Goal: Navigation & Orientation: Find specific page/section

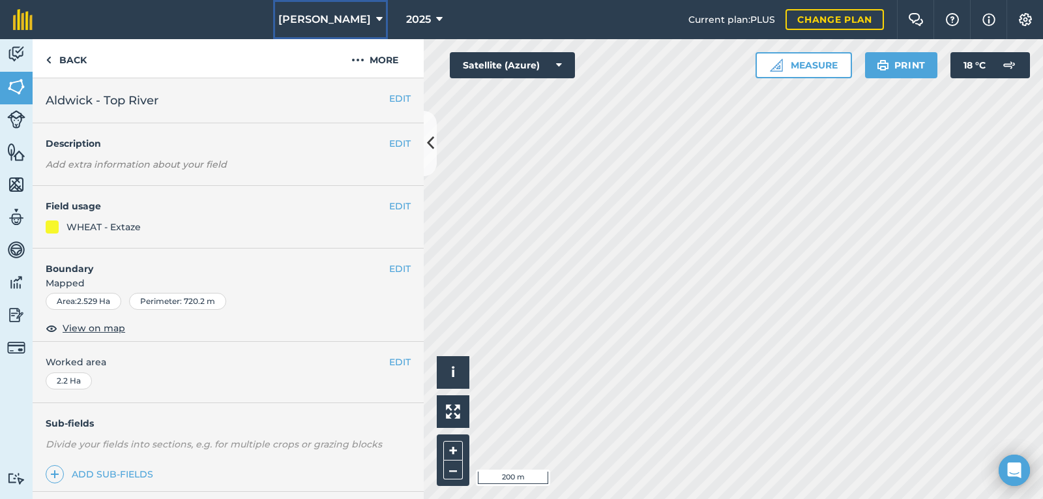
click at [376, 18] on icon at bounding box center [379, 20] width 7 height 16
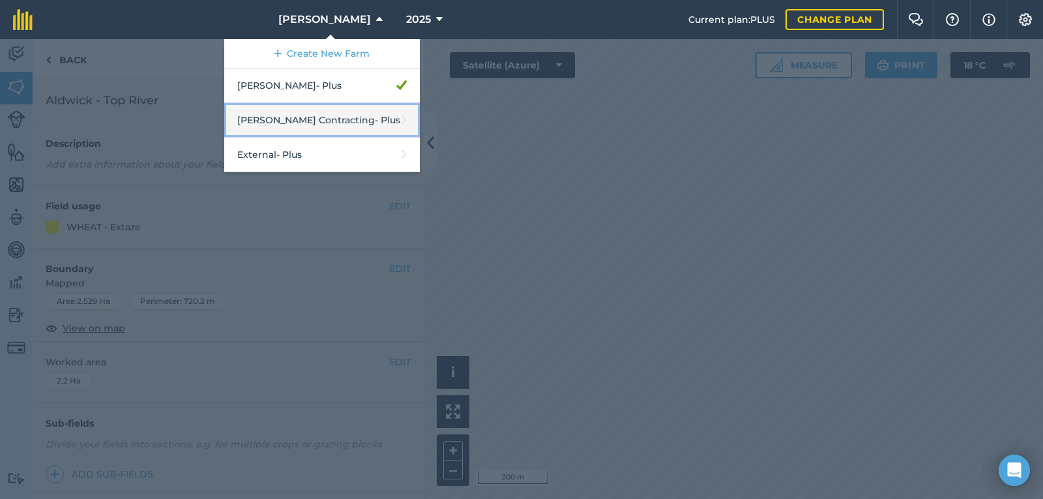
click at [318, 125] on link "Alvis Contracting - Plus" at bounding box center [322, 120] width 196 height 35
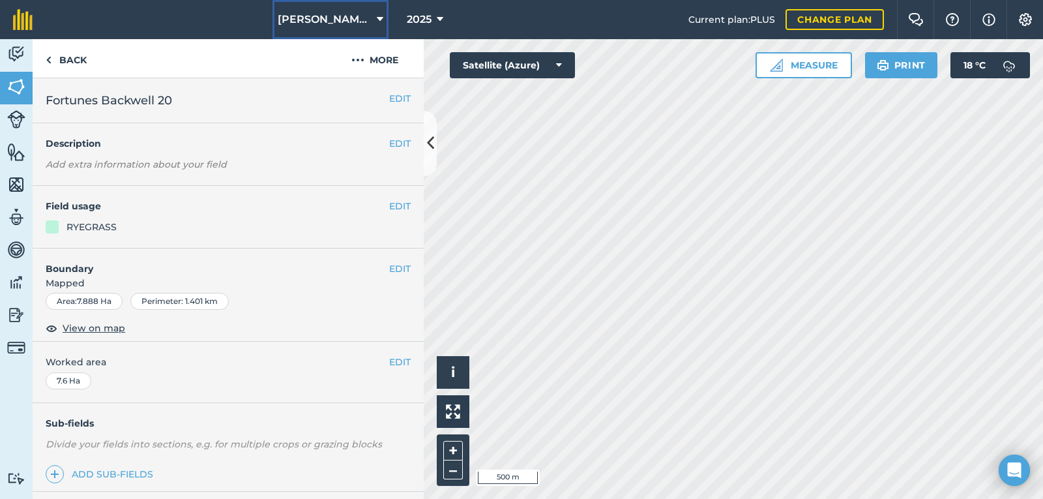
click at [382, 16] on button "Alvis Contracting" at bounding box center [331, 19] width 116 height 39
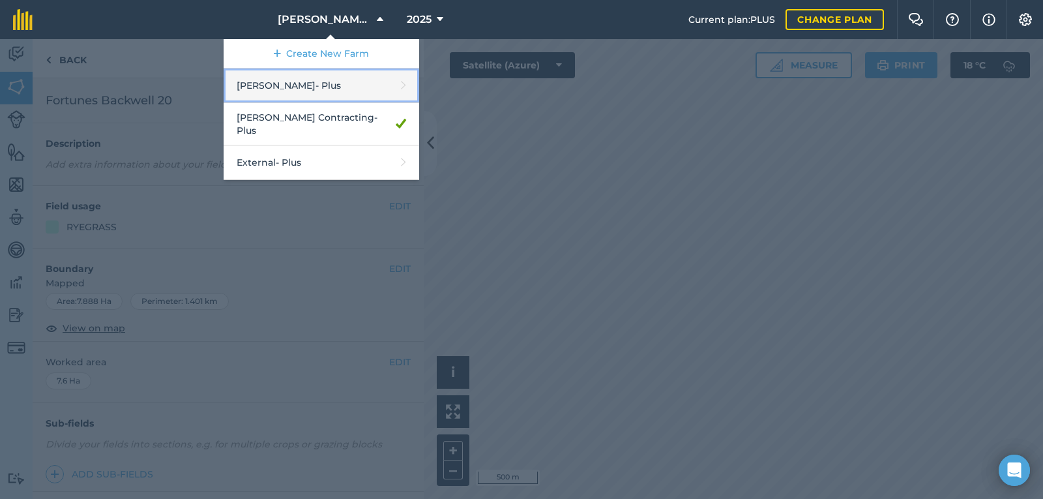
click at [287, 93] on link "Alvis Brothers - Plus" at bounding box center [322, 85] width 196 height 35
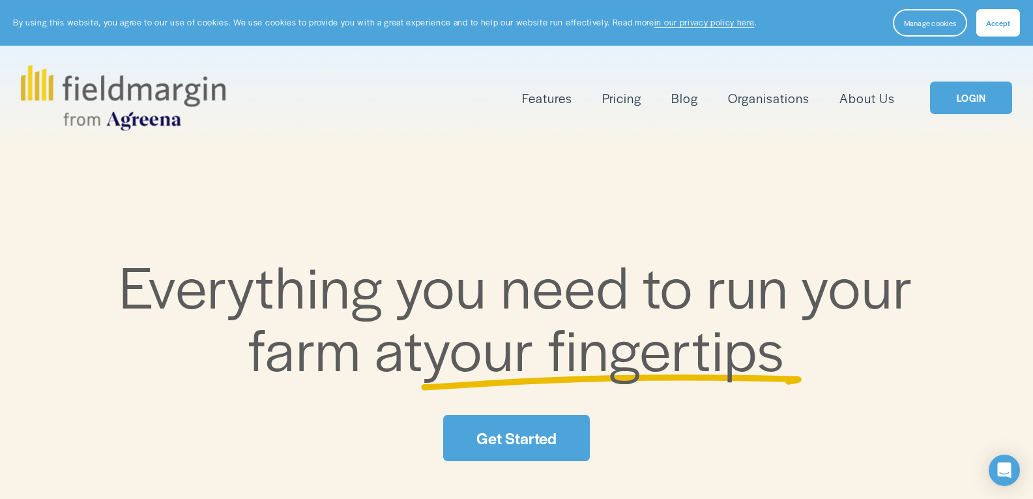
click at [930, 119] on div "Features Mapping Plan Work" at bounding box center [517, 97] width 992 height 65
click at [953, 106] on link "LOGIN" at bounding box center [971, 97] width 82 height 33
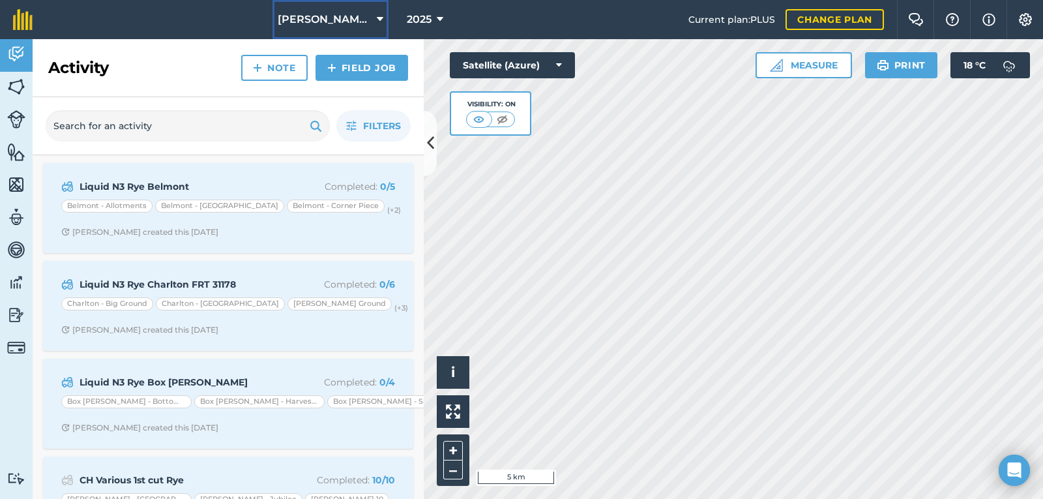
click at [379, 16] on icon at bounding box center [380, 20] width 7 height 16
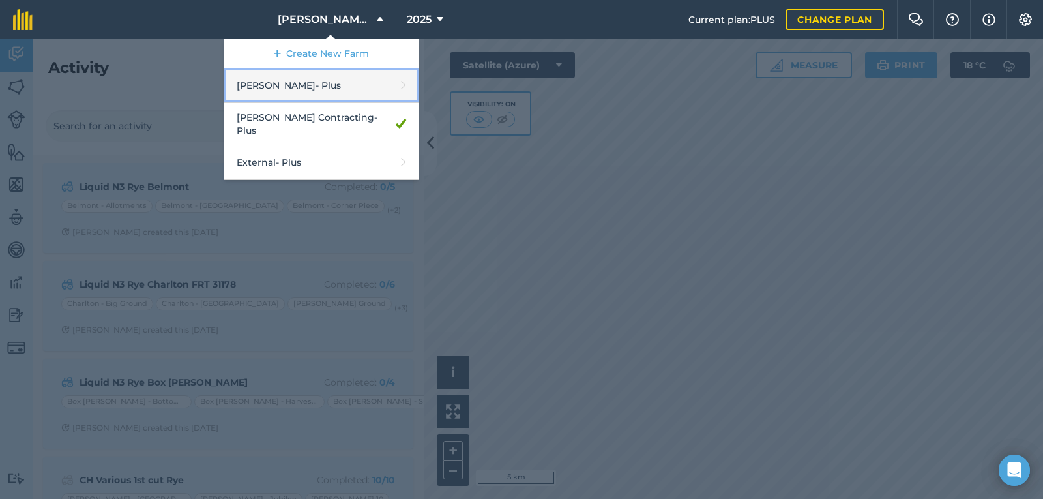
click at [316, 87] on link "Alvis Brothers - Plus" at bounding box center [322, 85] width 196 height 35
